Goal: Task Accomplishment & Management: Manage account settings

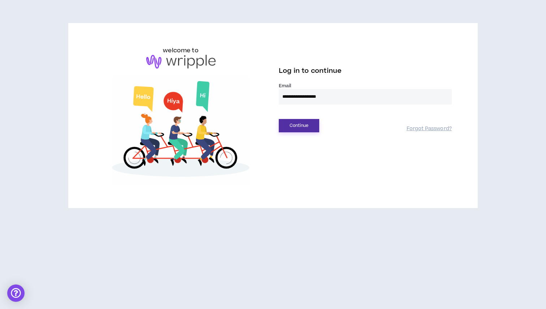
type input "**********"
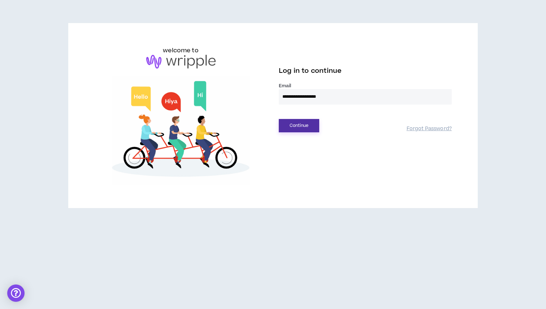
click at [294, 126] on button "Continue" at bounding box center [299, 125] width 40 height 13
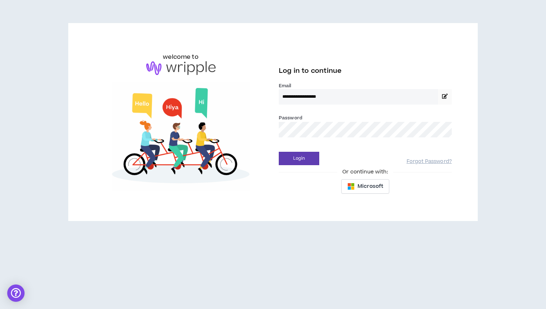
click at [311, 166] on div "**********" at bounding box center [365, 122] width 184 height 152
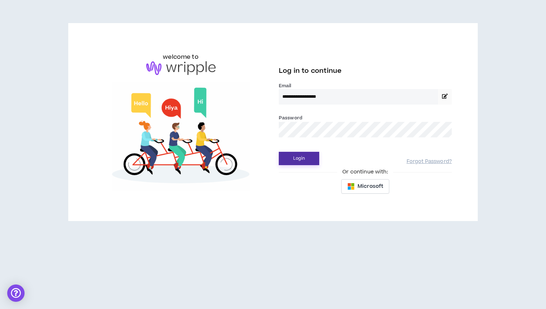
click at [310, 161] on button "Login" at bounding box center [299, 158] width 40 height 13
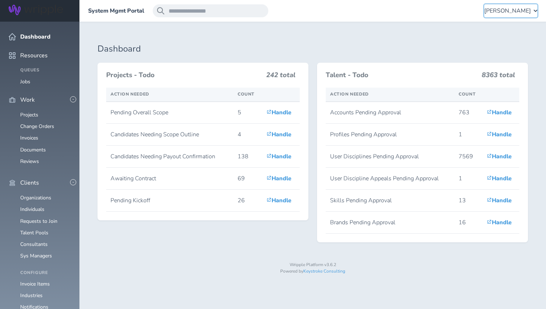
click at [532, 10] on div "[PERSON_NAME]" at bounding box center [510, 10] width 53 height 13
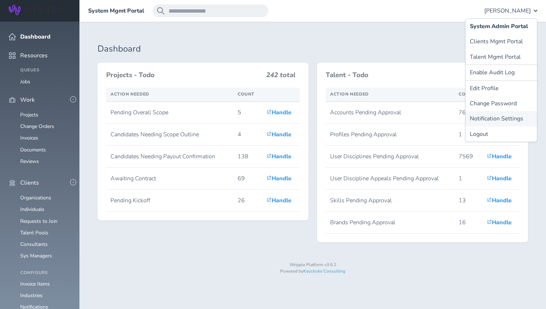
click at [492, 118] on link "Notification Settings" at bounding box center [500, 118] width 71 height 15
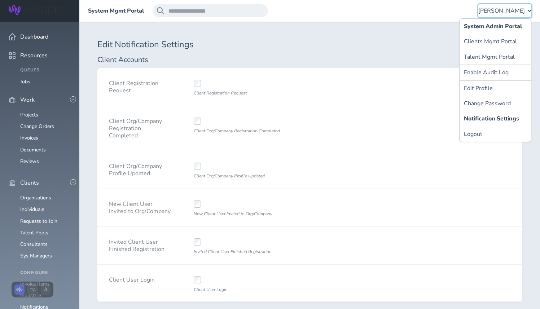
click at [529, 10] on icon "button" at bounding box center [530, 11] width 4 height 2
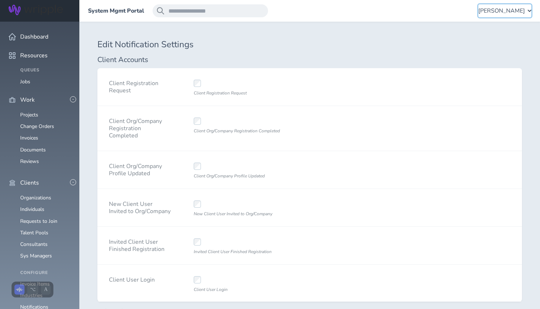
click at [529, 10] on icon "button" at bounding box center [530, 11] width 4 height 2
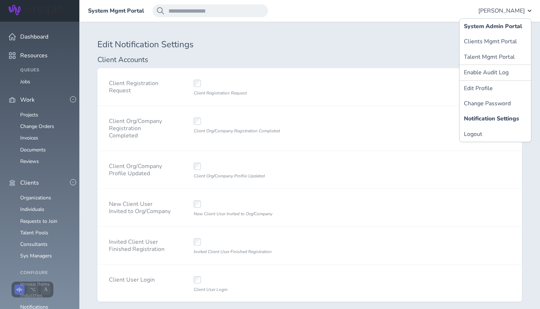
click at [290, 59] on h2 "Client Accounts" at bounding box center [309, 60] width 425 height 8
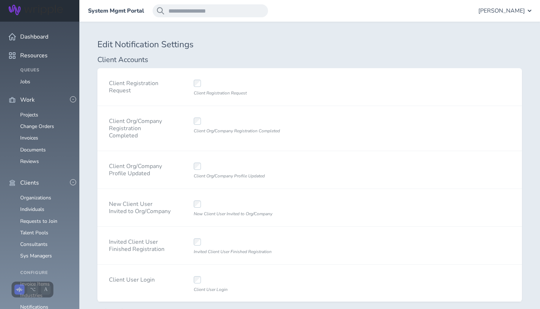
scroll to position [122, 0]
click at [38, 241] on link "Consultants" at bounding box center [33, 244] width 27 height 7
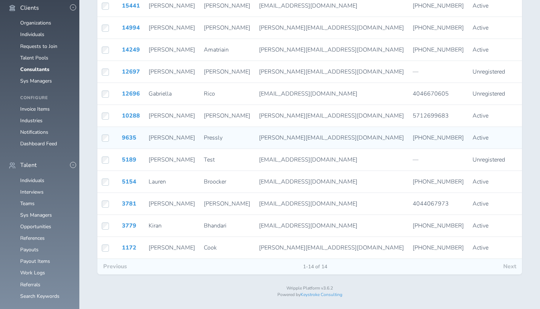
scroll to position [182, 0]
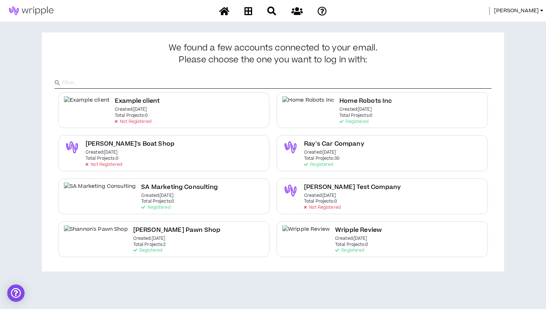
click at [539, 11] on link "[PERSON_NAME]" at bounding box center [520, 11] width 52 height 8
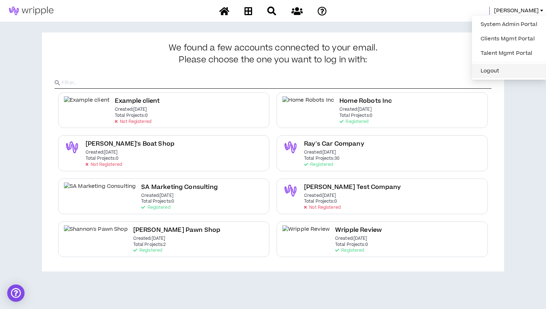
click at [496, 70] on button "Logout" at bounding box center [508, 71] width 65 height 11
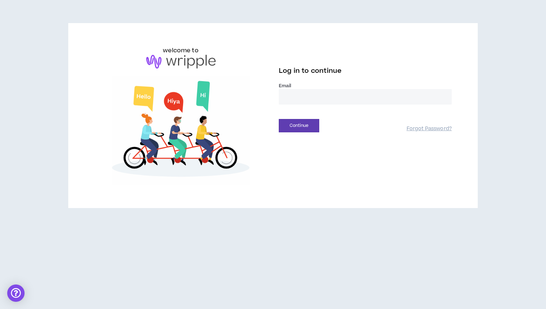
click at [306, 90] on input "email" at bounding box center [365, 97] width 173 height 16
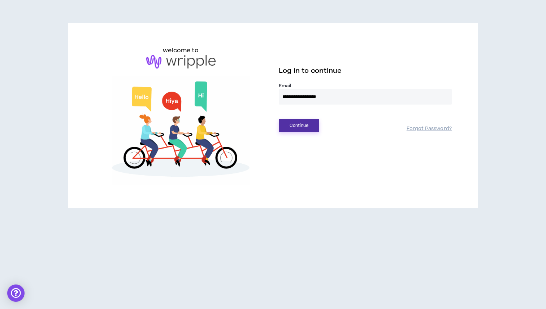
type input "**********"
click at [293, 129] on button "Continue" at bounding box center [299, 125] width 40 height 13
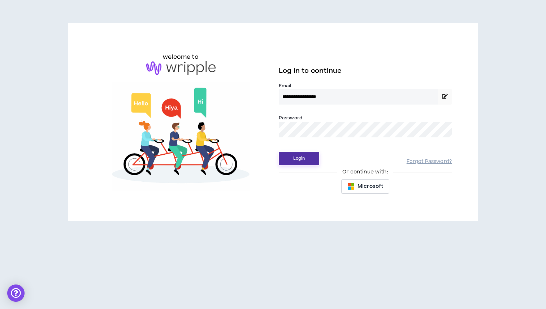
click at [302, 159] on button "Login" at bounding box center [299, 158] width 40 height 13
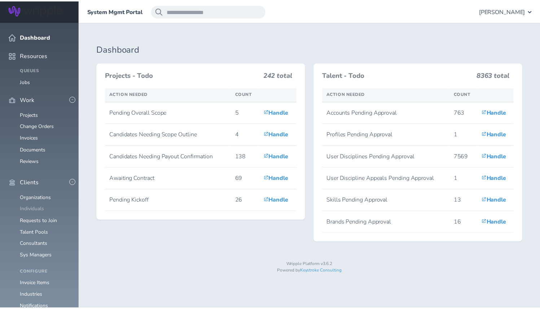
scroll to position [144, 0]
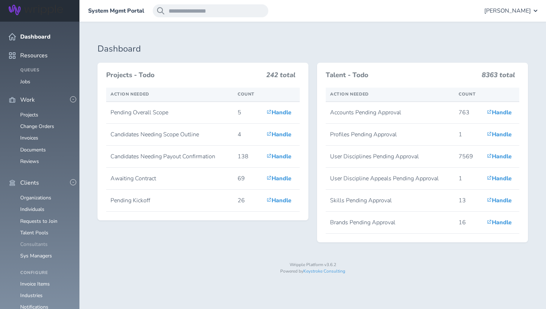
click at [36, 241] on link "Consultants" at bounding box center [33, 244] width 27 height 7
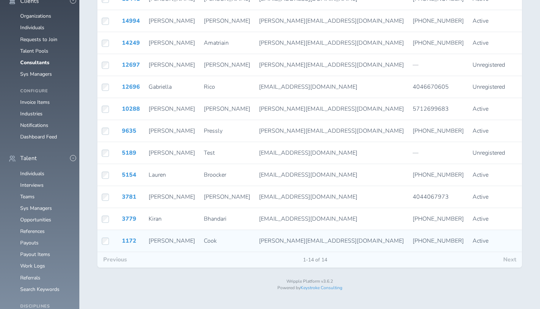
scroll to position [0, 106]
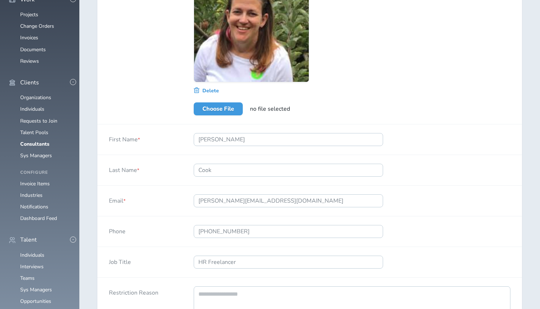
scroll to position [258, 0]
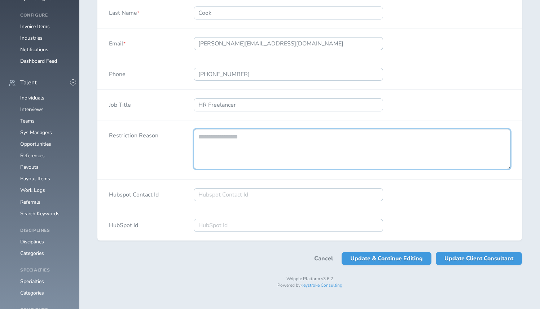
click at [225, 140] on textarea "Restriction Reason" at bounding box center [352, 149] width 317 height 40
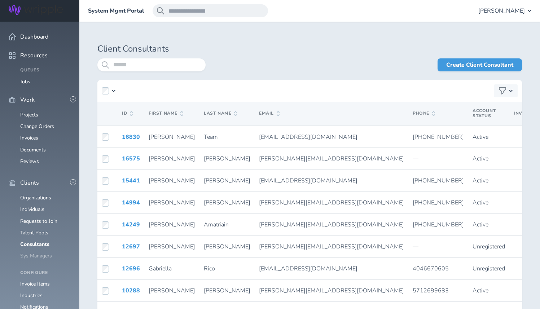
click at [36, 253] on link "Sys Managers" at bounding box center [36, 256] width 32 height 7
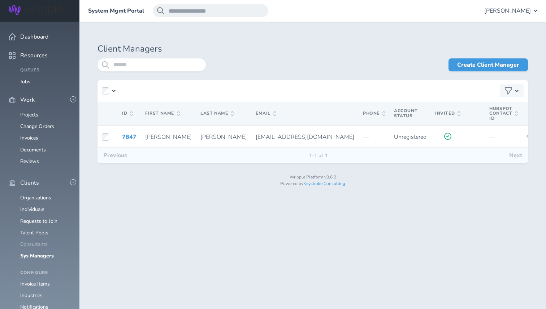
click at [37, 241] on link "Consultants" at bounding box center [33, 244] width 27 height 7
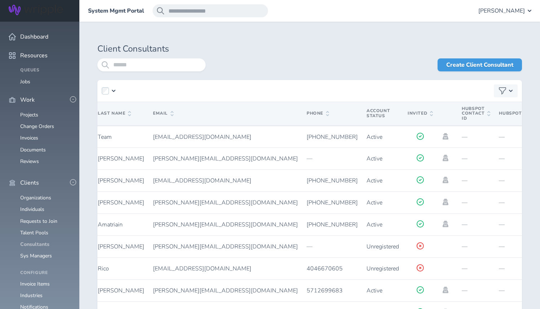
click at [41, 241] on link "Consultants" at bounding box center [34, 244] width 29 height 7
click at [42, 241] on link "Consultants" at bounding box center [34, 244] width 29 height 7
click at [41, 195] on link "Organizations" at bounding box center [35, 198] width 31 height 7
